Goal: Transaction & Acquisition: Book appointment/travel/reservation

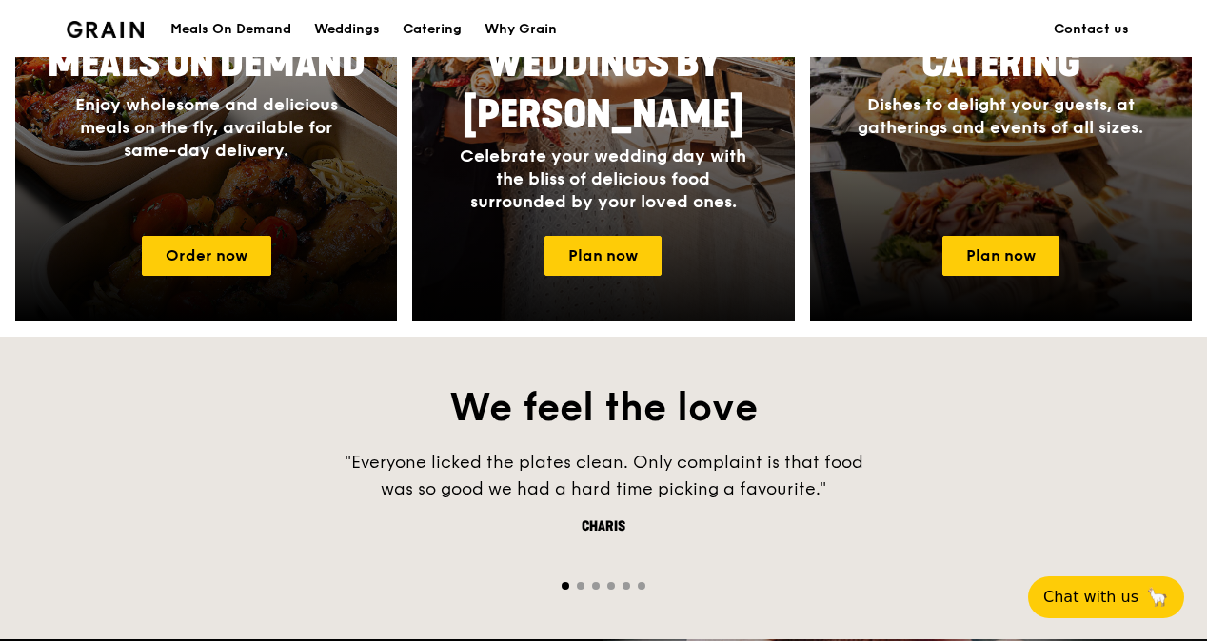
scroll to position [1047, 0]
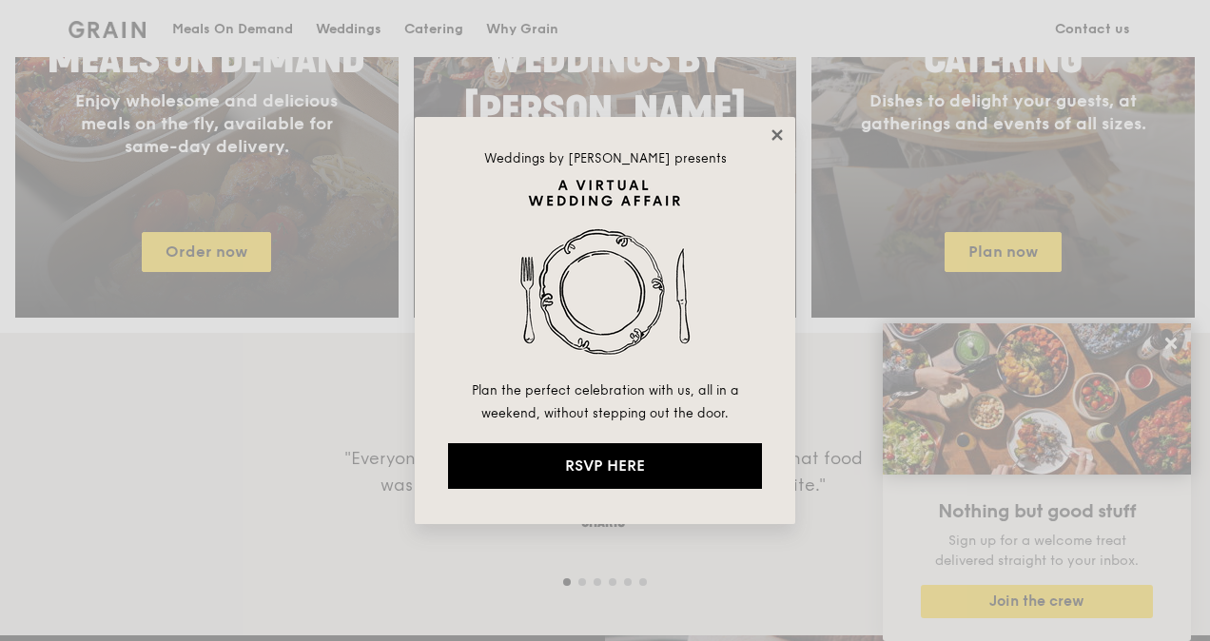
click at [779, 133] on icon at bounding box center [777, 134] width 10 height 10
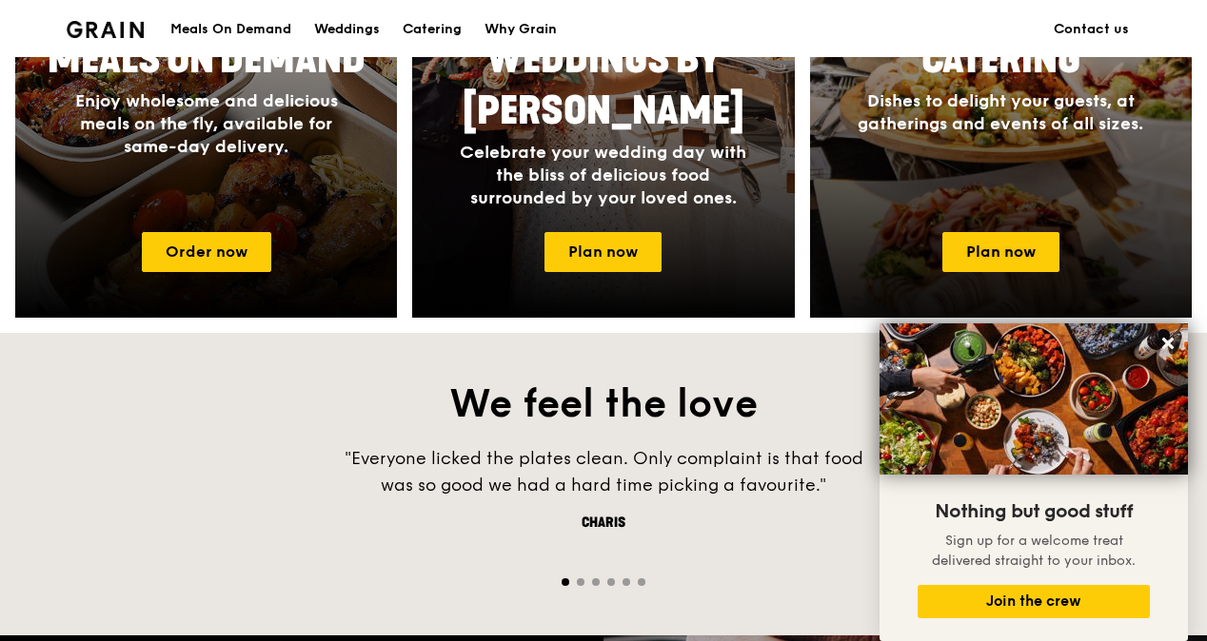
click at [984, 217] on div "Catering Dishes to delight your guests, at gatherings and events of all sizes." at bounding box center [1001, 122] width 382 height 190
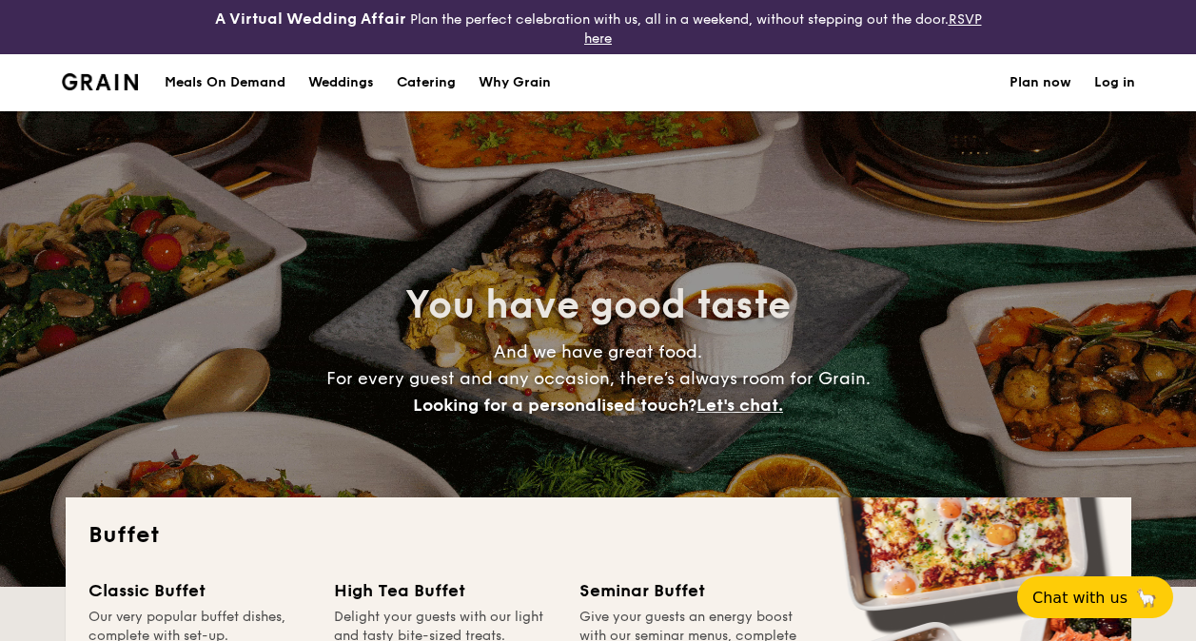
select select
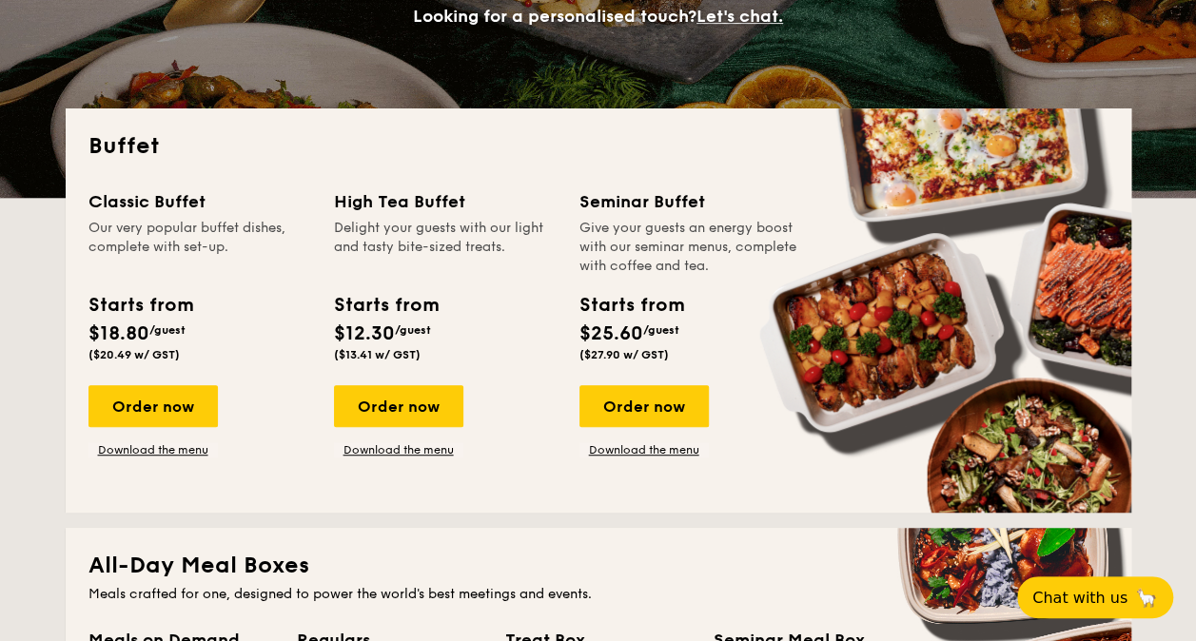
scroll to position [856, 0]
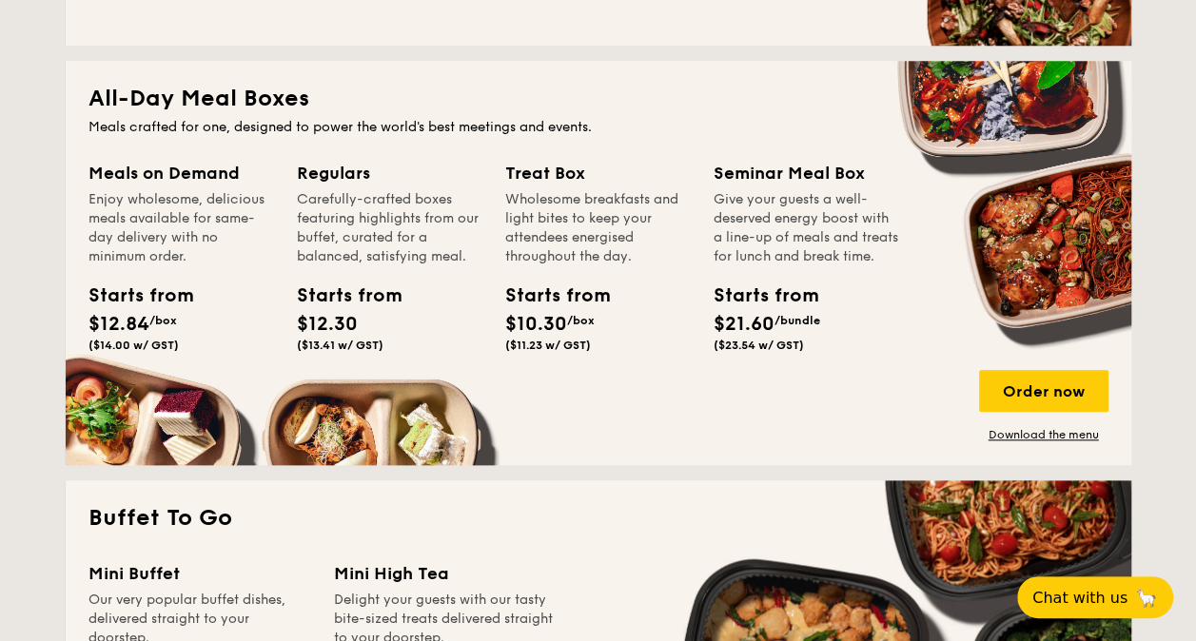
click at [1123, 589] on span "Chat with us" at bounding box center [1080, 597] width 100 height 19
